Goal: Information Seeking & Learning: Learn about a topic

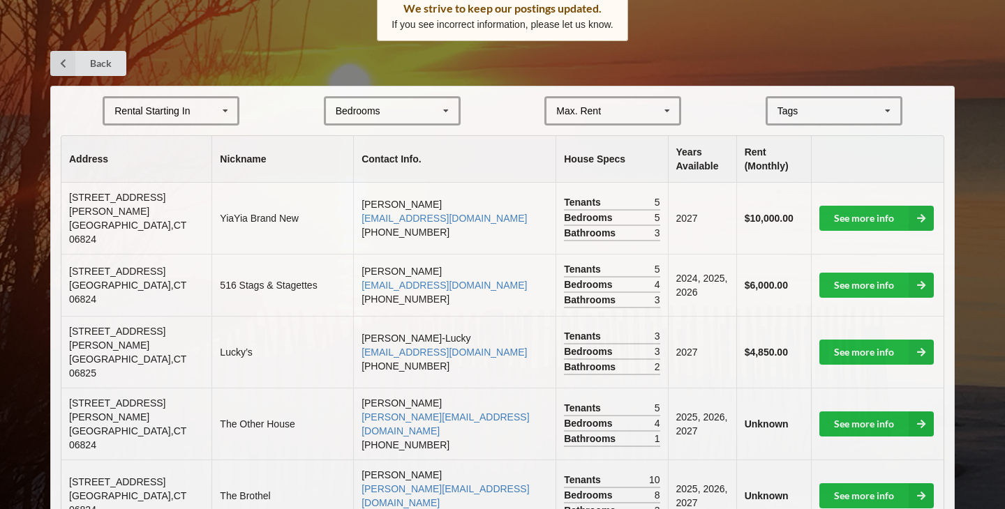
scroll to position [245, 0]
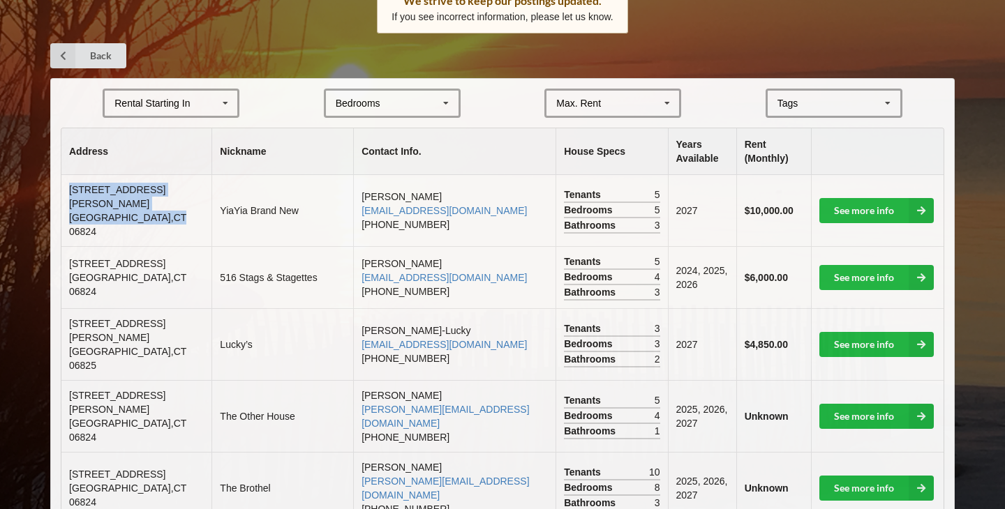
drag, startPoint x: 68, startPoint y: 197, endPoint x: 123, endPoint y: 220, distance: 59.1
click at [123, 220] on td "12 Sandy Way Fairfield , CT 06824" at bounding box center [136, 210] width 150 height 71
copy td "12 Sandy Way Fairfield , CT"
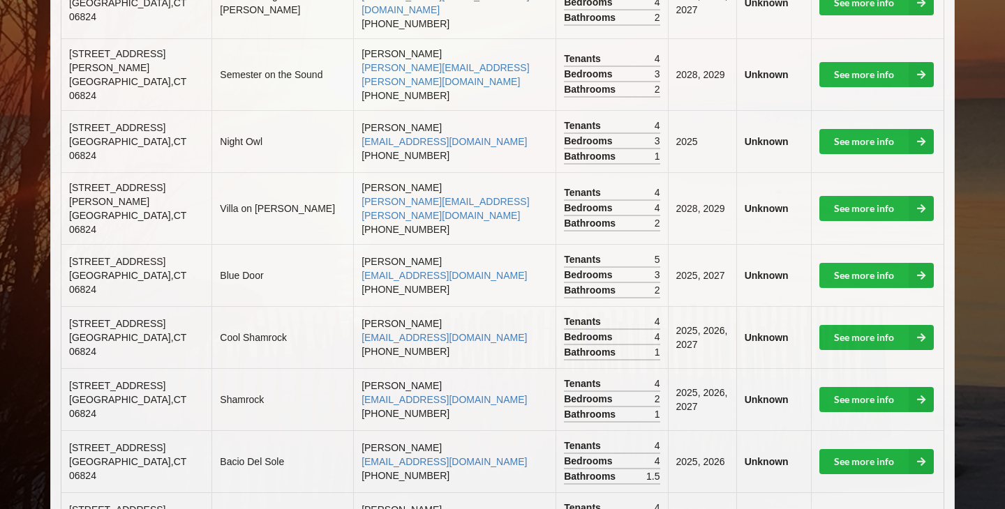
scroll to position [942, 0]
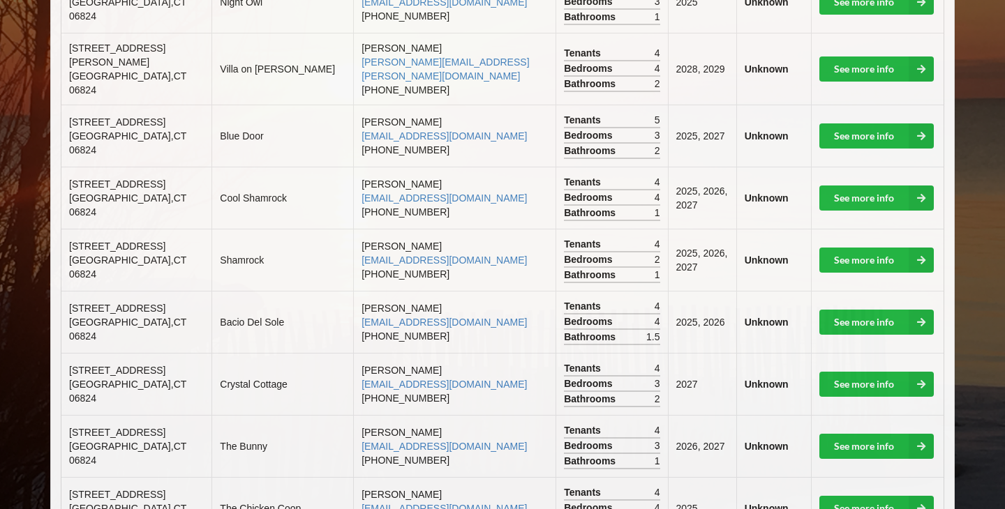
drag, startPoint x: 69, startPoint y: 363, endPoint x: 92, endPoint y: 382, distance: 29.3
click at [92, 415] on td "745 Fairfield Beach Road Fairfield , CT 06824" at bounding box center [136, 446] width 150 height 62
copy span "[STREET_ADDRESS]"
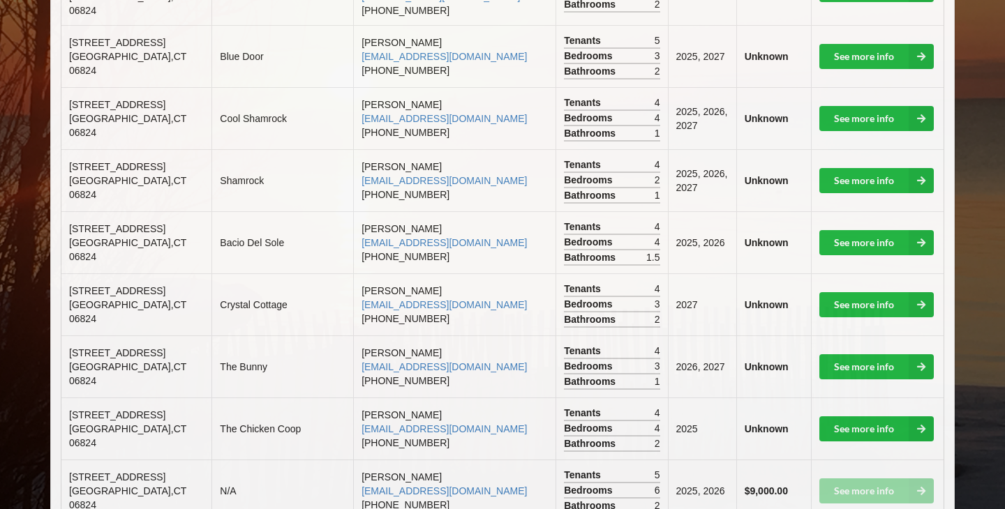
scroll to position [1082, 0]
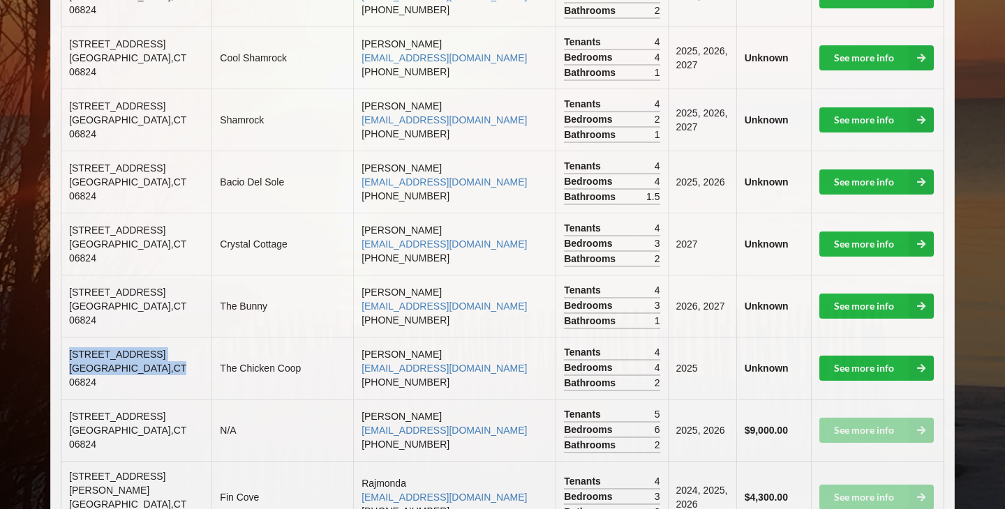
drag, startPoint x: 70, startPoint y: 285, endPoint x: 122, endPoint y: 313, distance: 58.7
click at [122, 337] on td "1907 Fairfield Beach Road Fairfield , CT 06824" at bounding box center [136, 368] width 150 height 62
copy td "1907 Fairfield Beach Road Fairfield , CT"
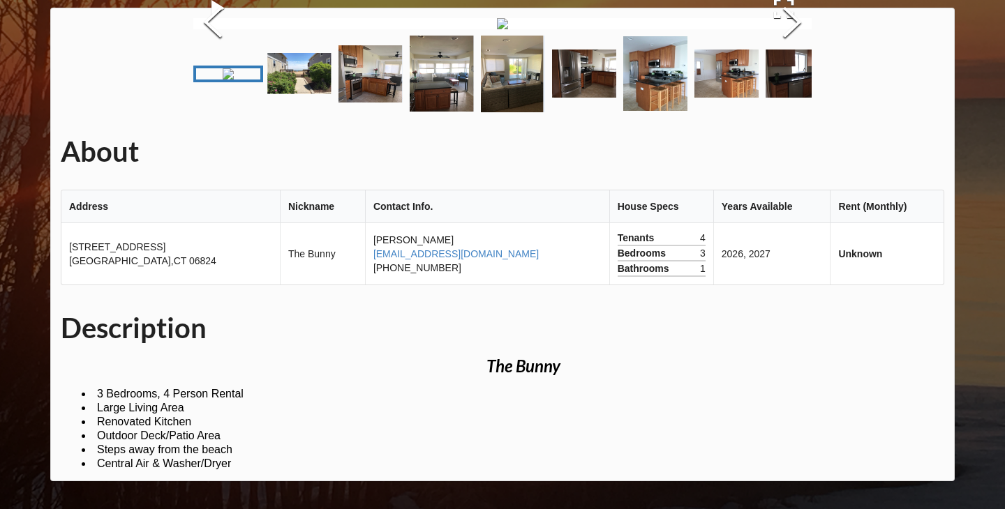
scroll to position [192, 0]
click at [287, 94] on img "Go to Slide 2" at bounding box center [299, 73] width 64 height 41
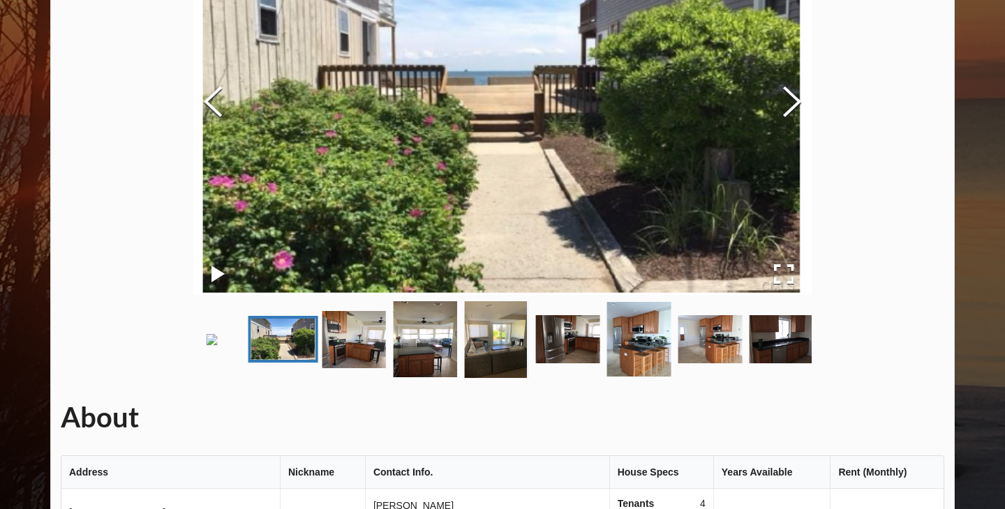
click at [349, 368] on img "Go to Slide 3" at bounding box center [354, 339] width 64 height 57
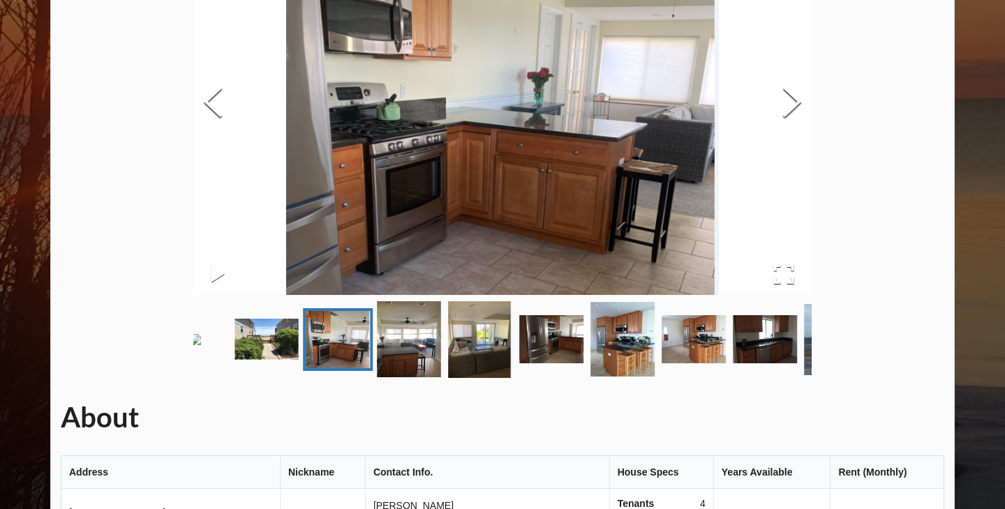
click at [437, 373] on img "Go to Slide 4" at bounding box center [409, 339] width 64 height 76
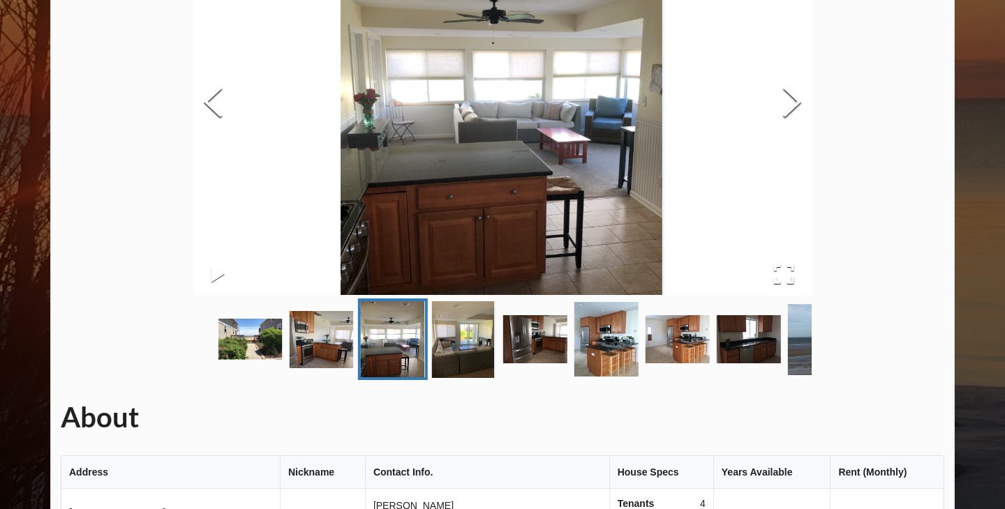
click at [490, 373] on img "Go to Slide 5" at bounding box center [464, 339] width 64 height 77
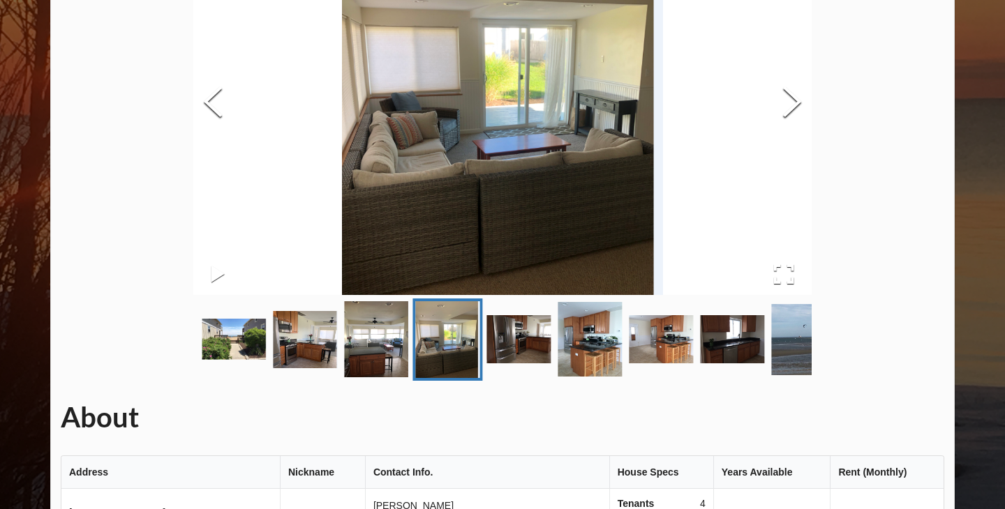
click at [573, 367] on img "Go to Slide 7" at bounding box center [589, 339] width 64 height 75
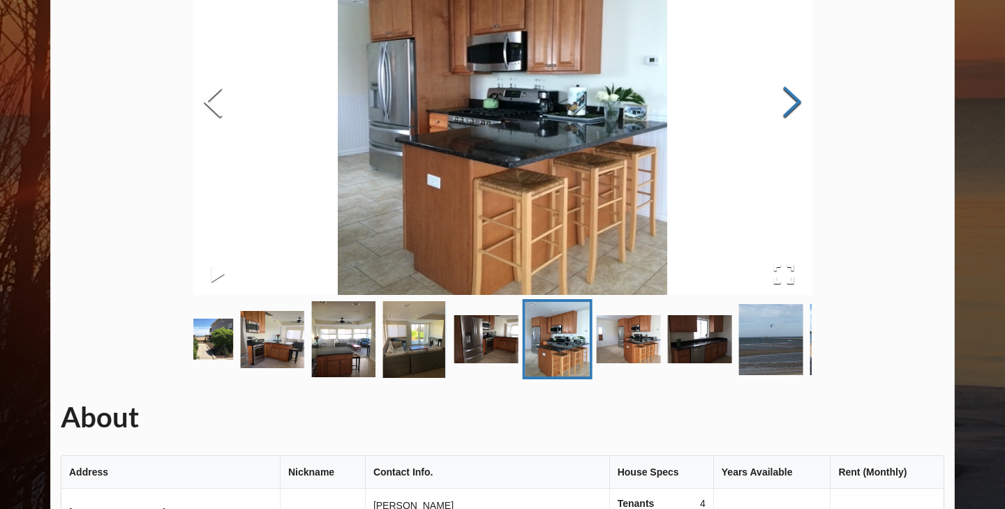
click at [783, 114] on button "Next Slide" at bounding box center [791, 103] width 39 height 126
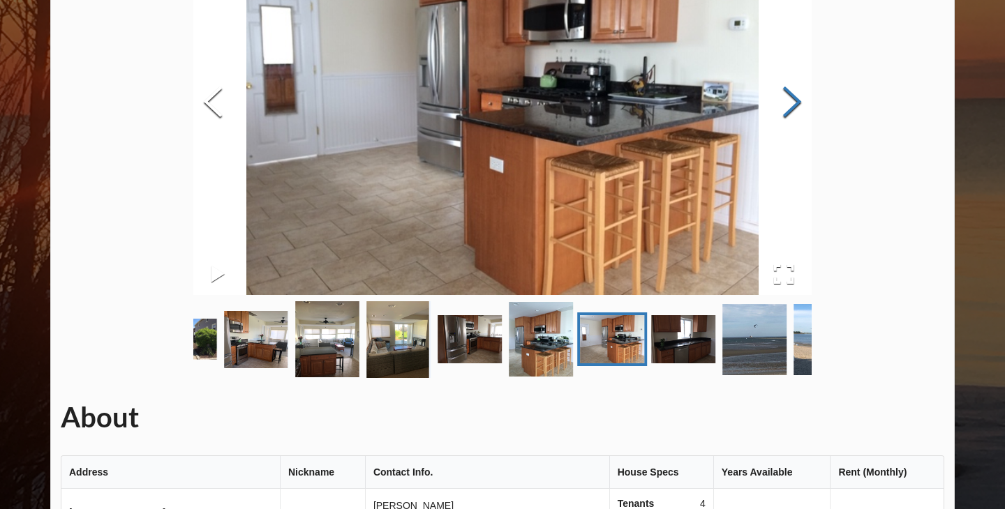
click at [783, 114] on button "Next Slide" at bounding box center [791, 103] width 39 height 126
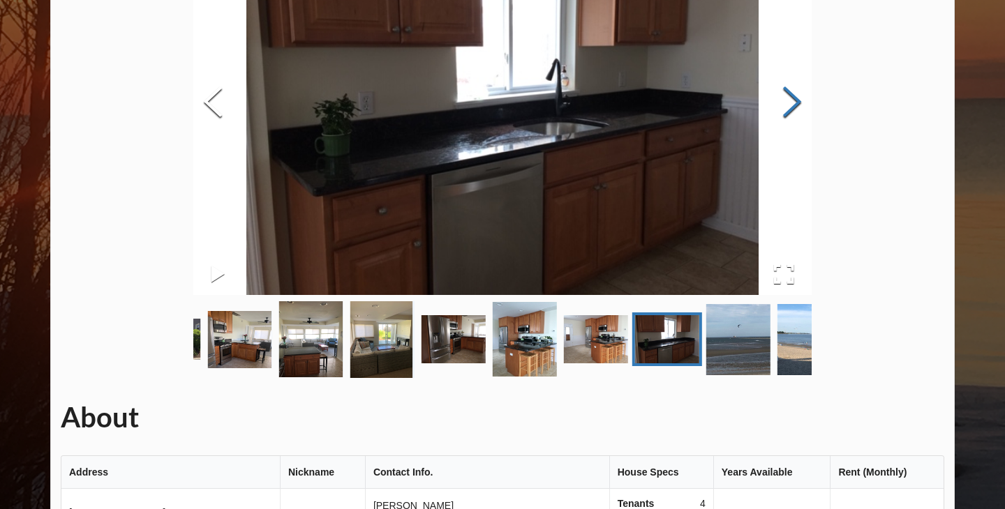
click at [783, 114] on button "Next Slide" at bounding box center [791, 103] width 39 height 126
click at [783, 115] on button "Next Slide" at bounding box center [791, 103] width 39 height 126
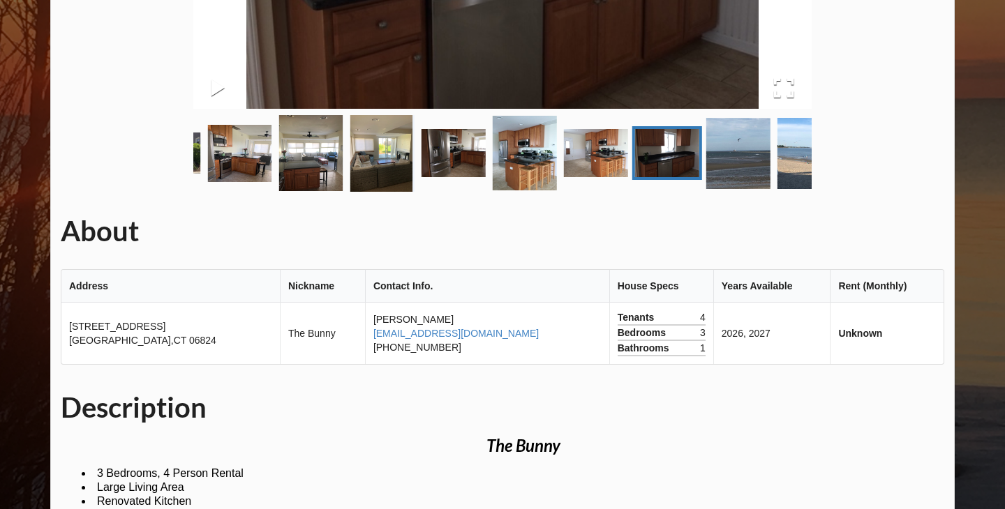
scroll to position [520, 0]
